Goal: Find specific page/section: Find specific page/section

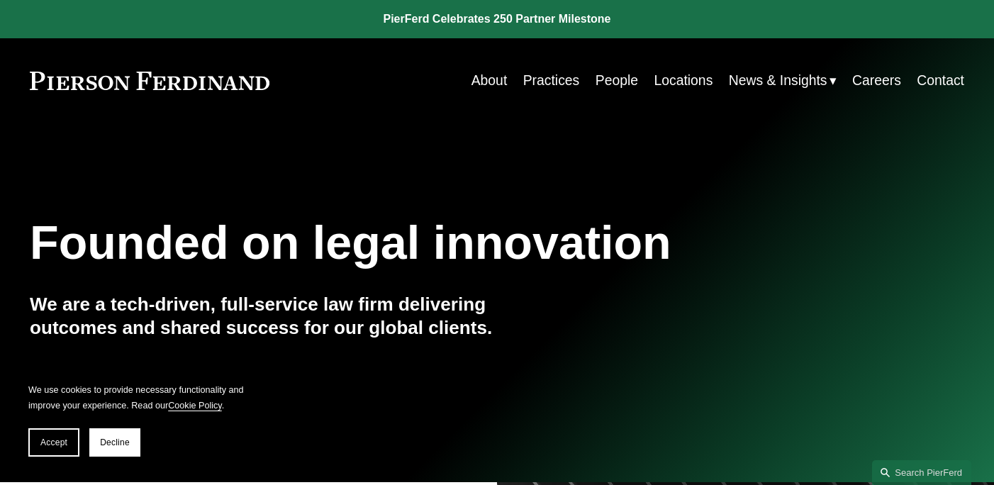
click at [679, 79] on link "Locations" at bounding box center [683, 81] width 59 height 28
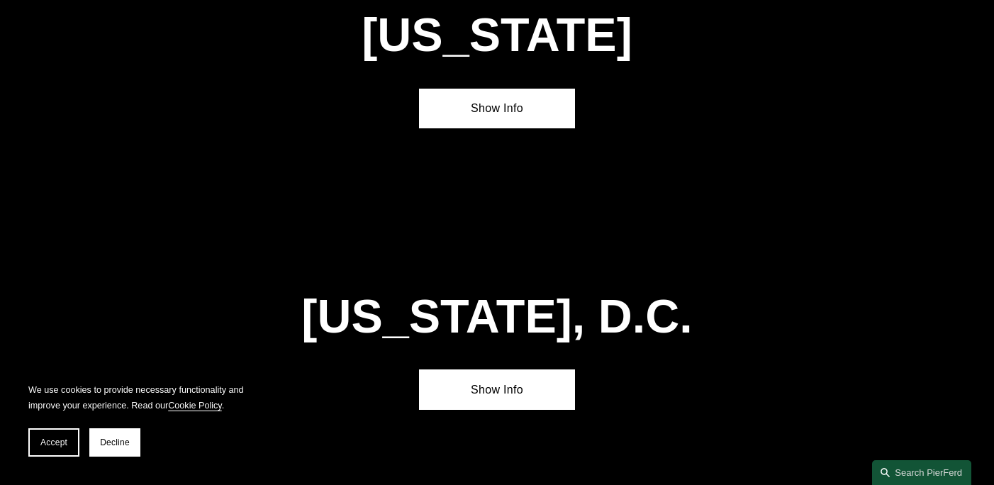
scroll to position [5764, 0]
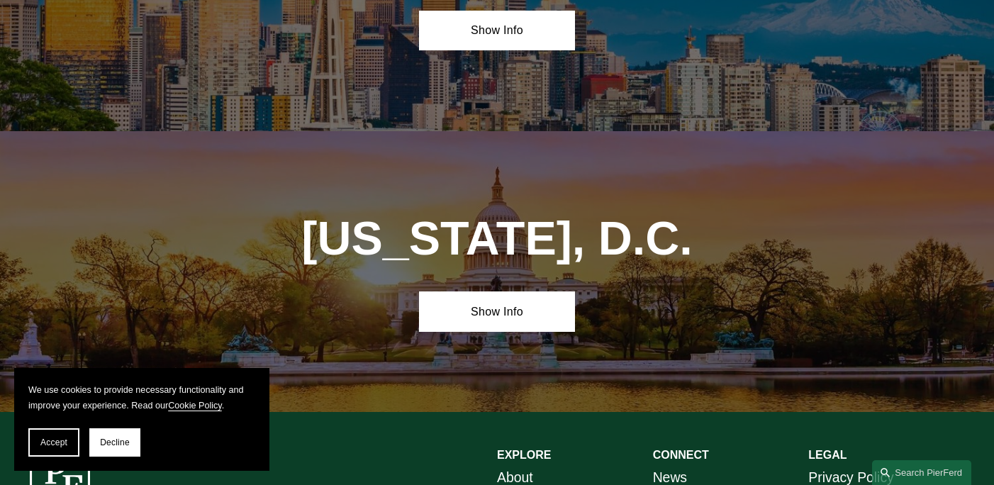
click at [516, 465] on link "About" at bounding box center [515, 477] width 36 height 25
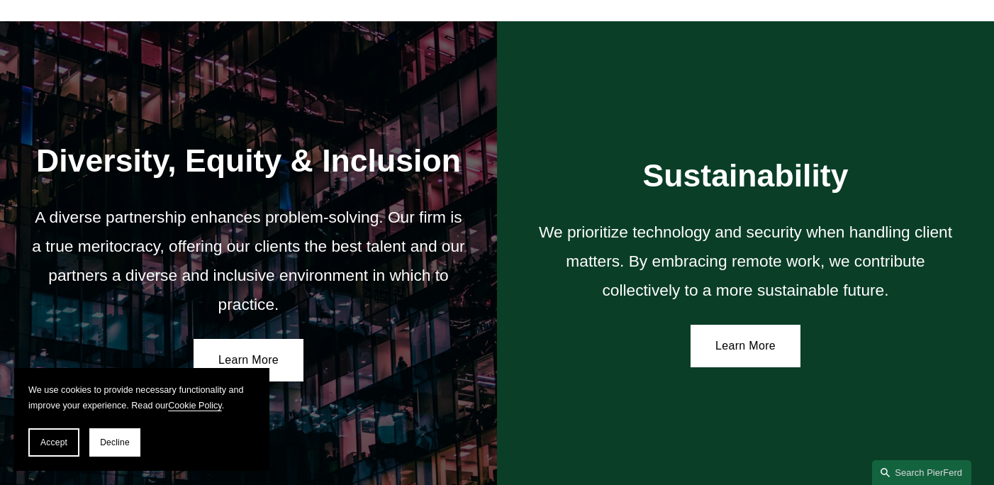
scroll to position [2136, 0]
